Goal: Task Accomplishment & Management: Manage account settings

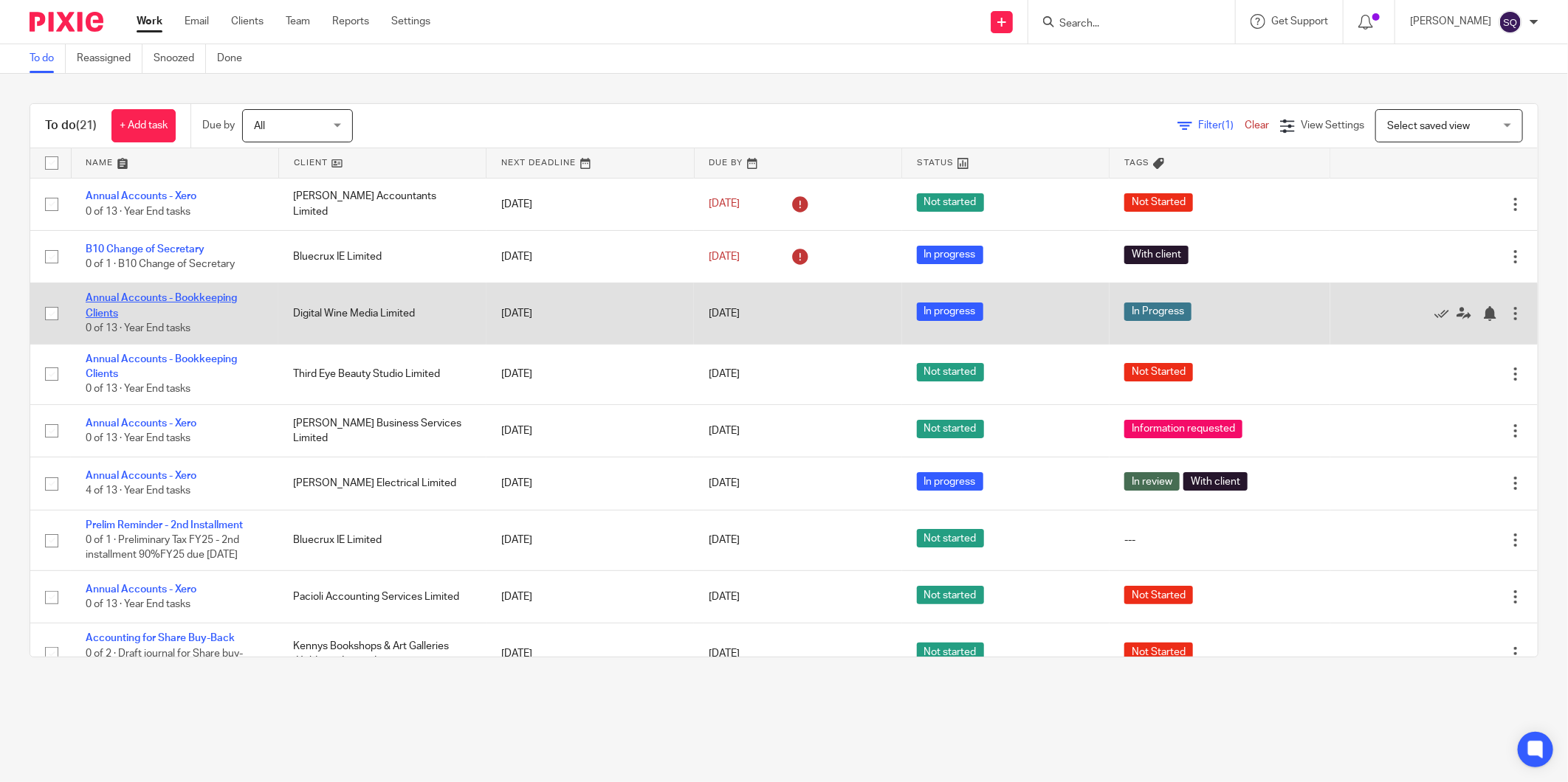
click at [215, 297] on link "Annual Accounts - Bookkeeping Clients" at bounding box center [161, 306] width 151 height 25
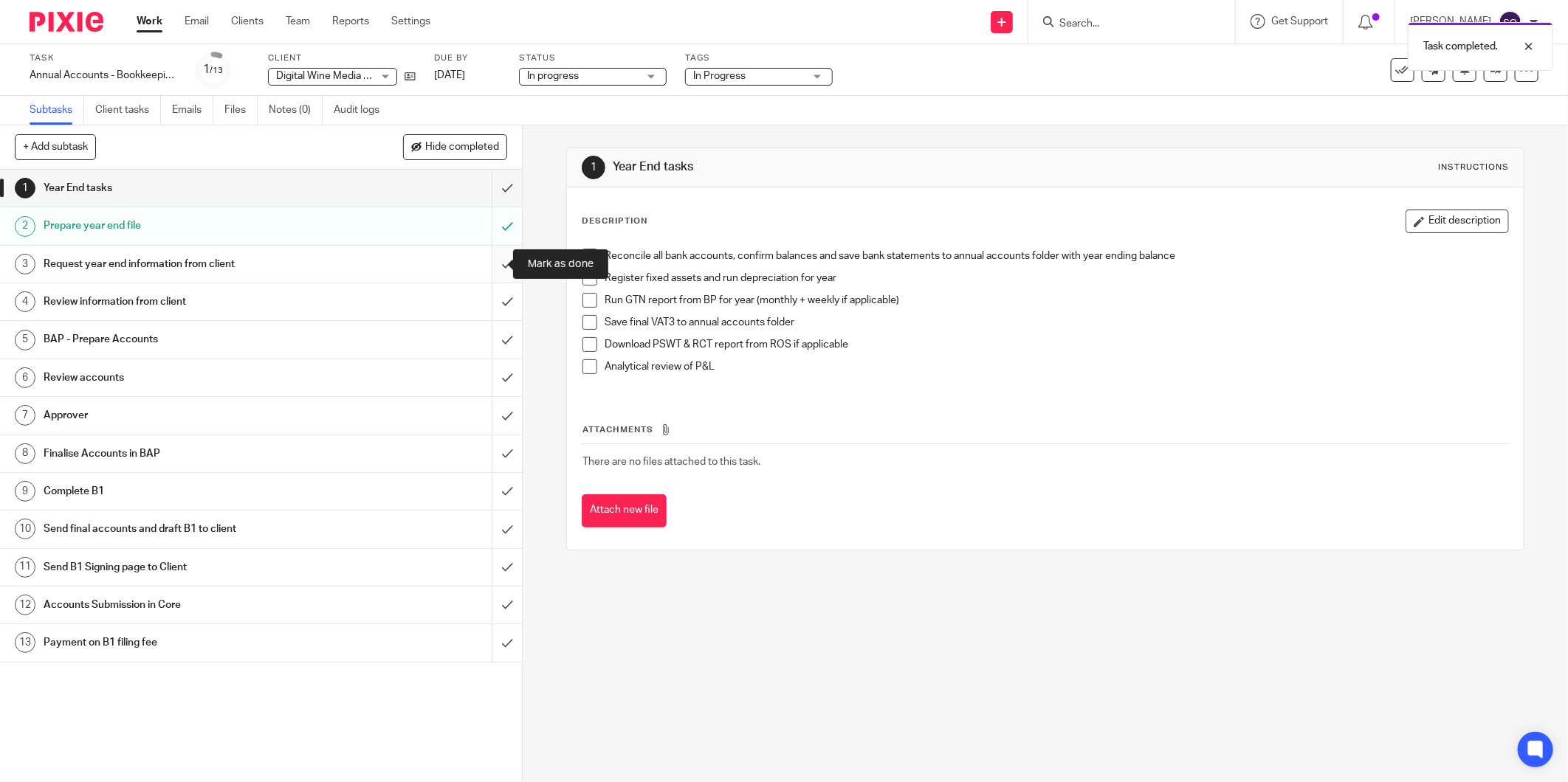
click at [493, 266] on input "submit" at bounding box center [261, 264] width 522 height 37
click at [488, 301] on input "submit" at bounding box center [261, 302] width 522 height 37
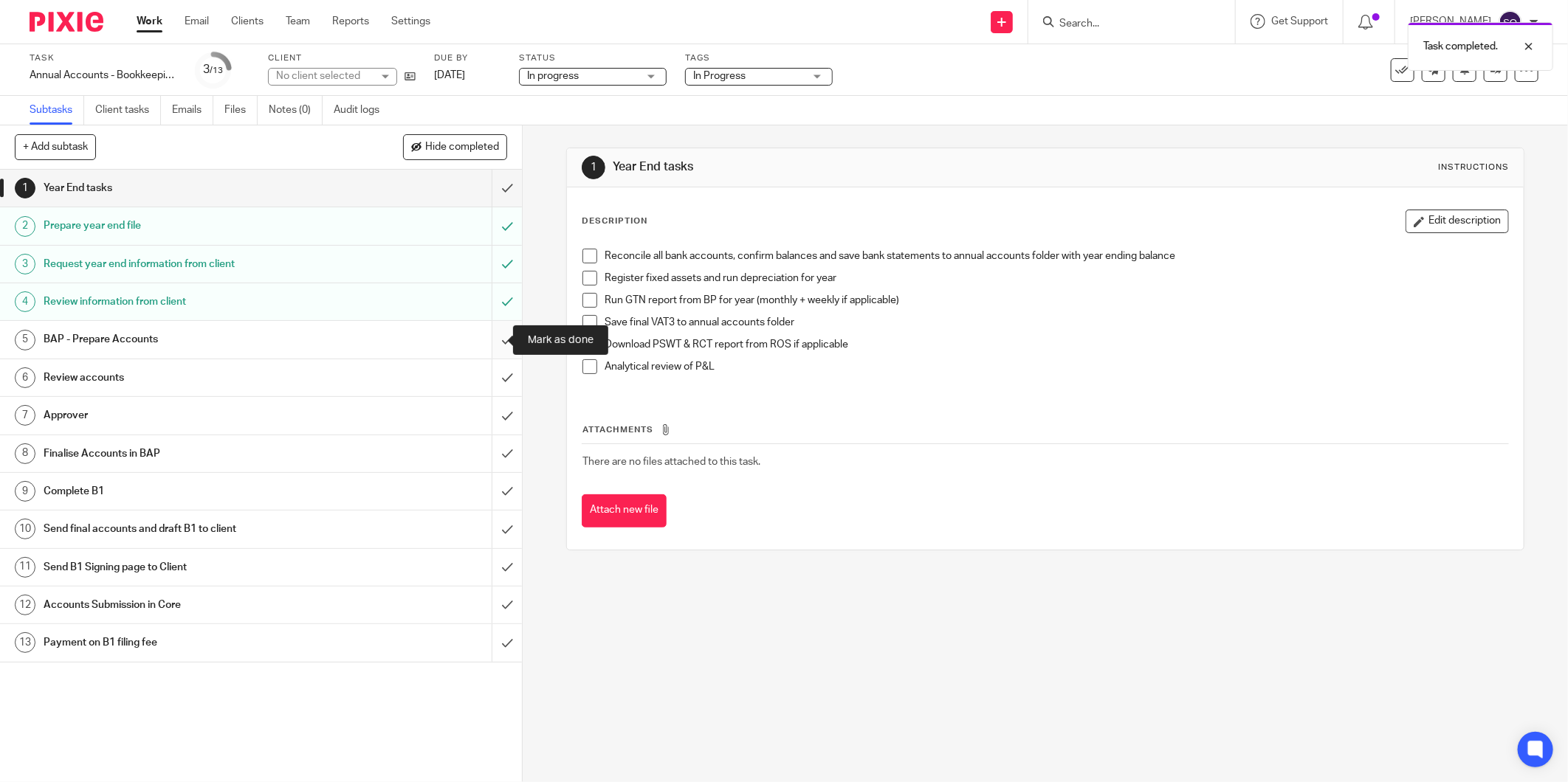
click at [489, 338] on input "submit" at bounding box center [261, 339] width 522 height 37
click at [407, 378] on div "Review accounts" at bounding box center [260, 378] width 434 height 22
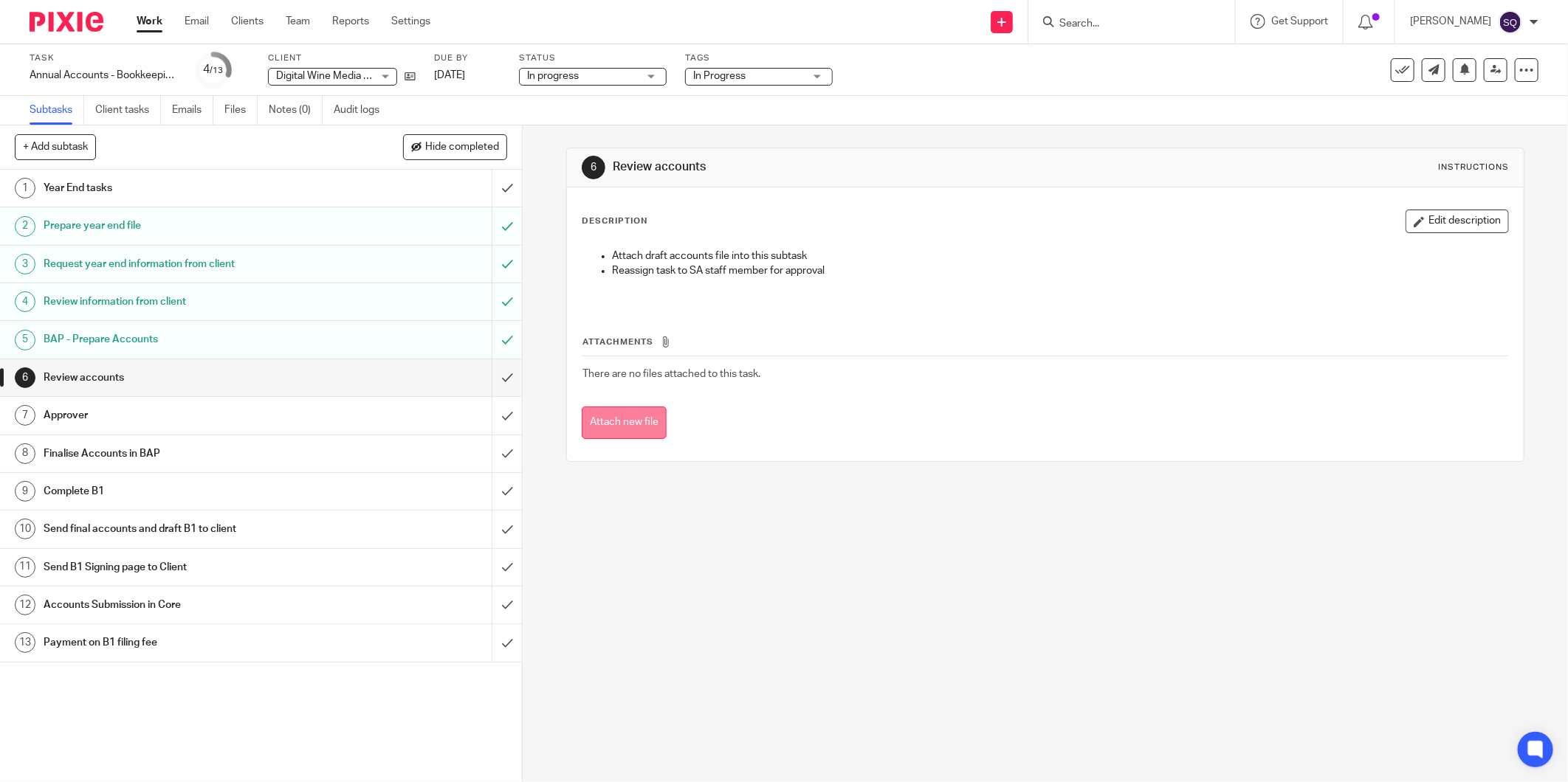
click at [641, 409] on button "Attach new file" at bounding box center [624, 423] width 85 height 33
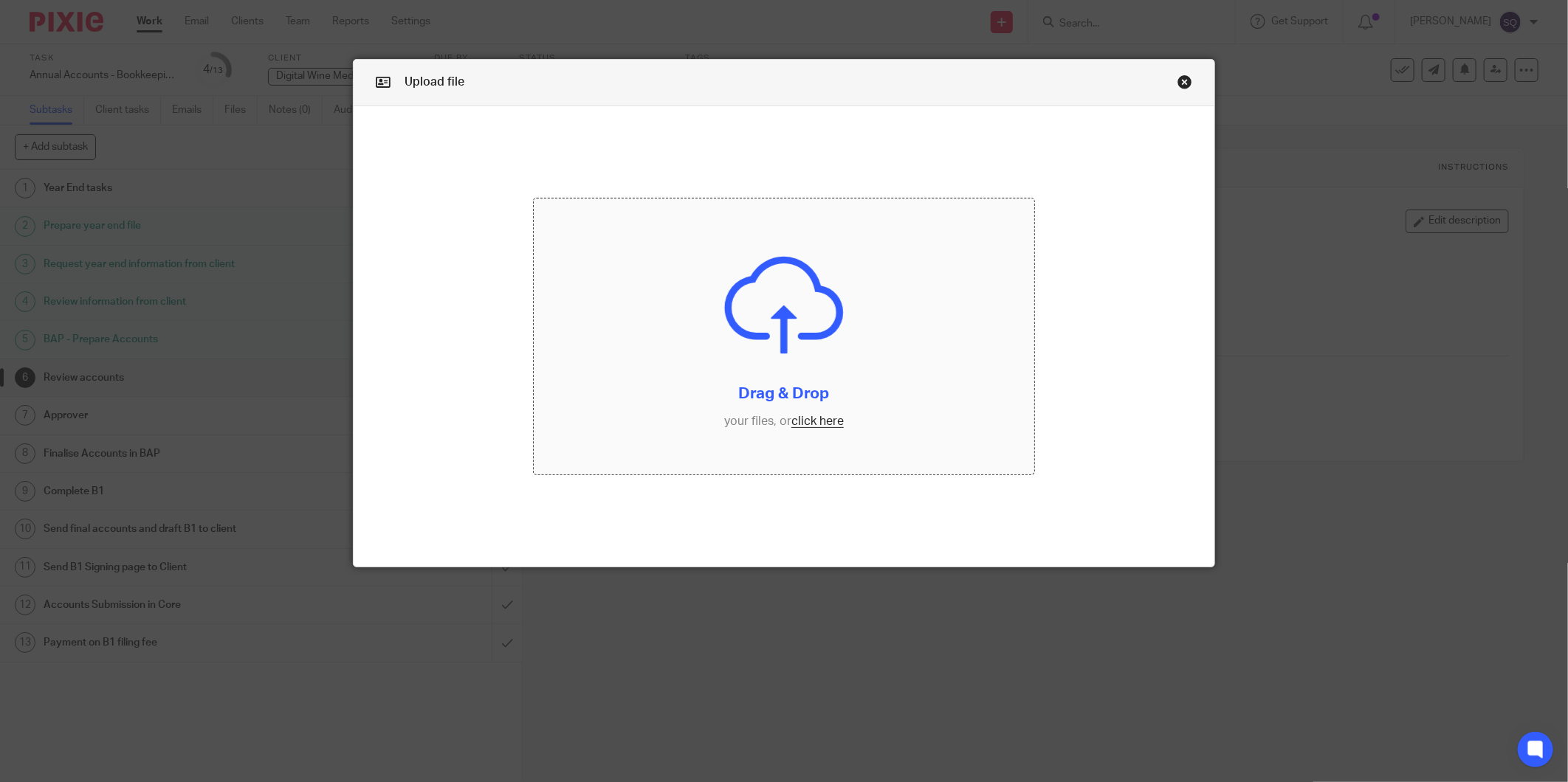
click at [808, 424] on input "file" at bounding box center [784, 336] width 500 height 276
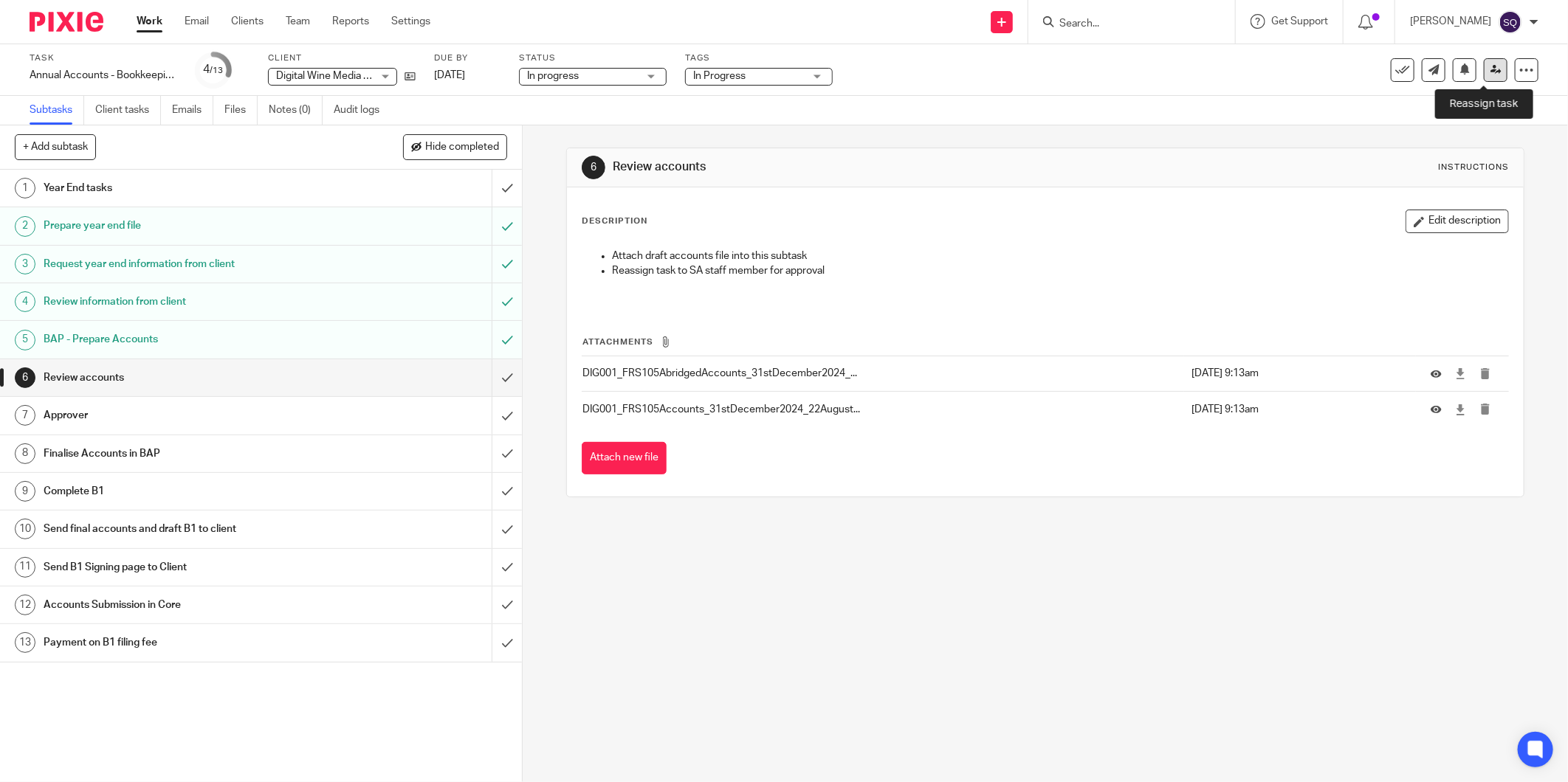
click at [1484, 74] on link at bounding box center [1496, 70] width 24 height 24
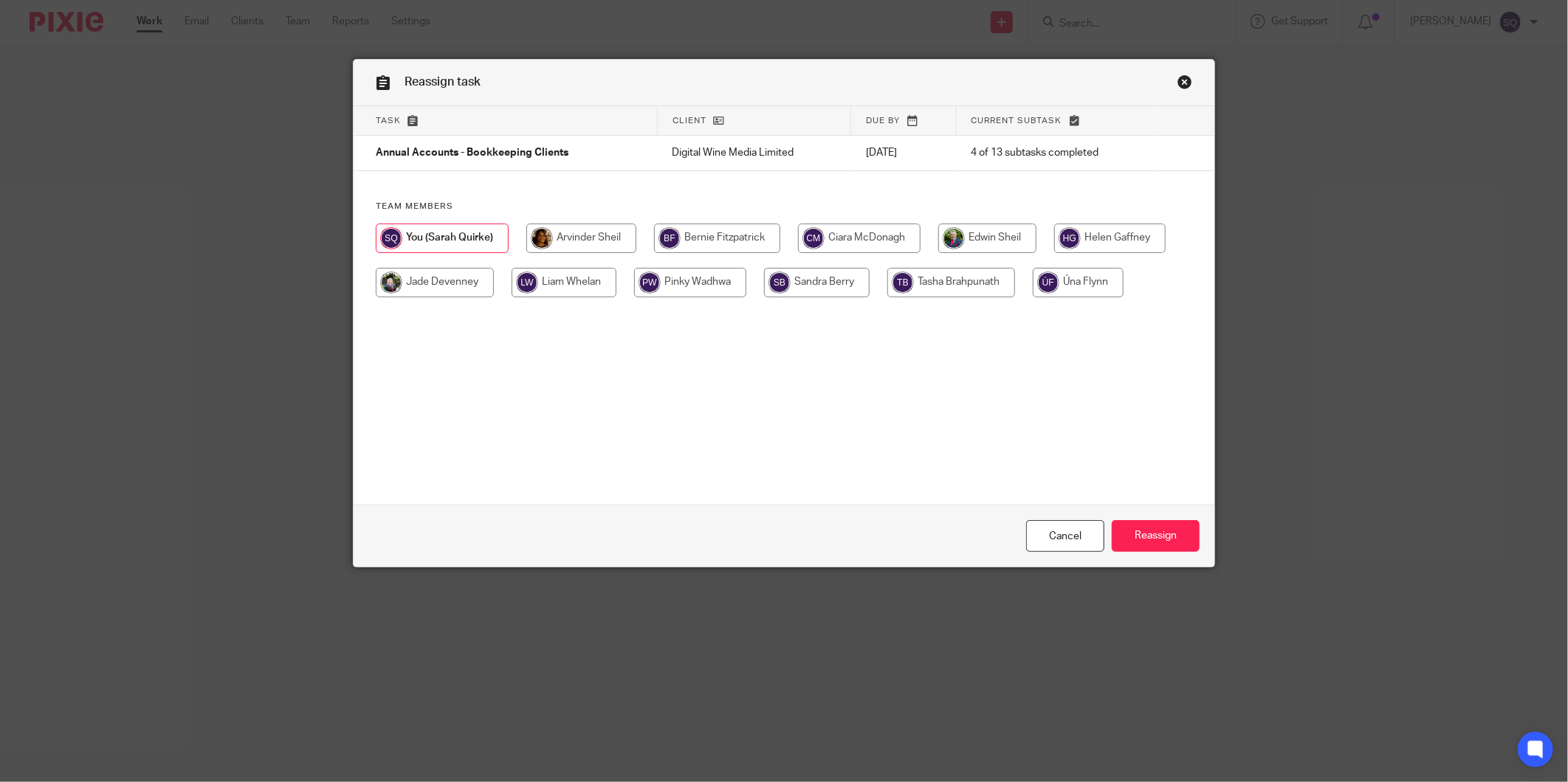
click at [594, 224] on input "radio" at bounding box center [581, 238] width 110 height 30
radio input "true"
click at [1146, 532] on input "Reassign" at bounding box center [1156, 536] width 88 height 31
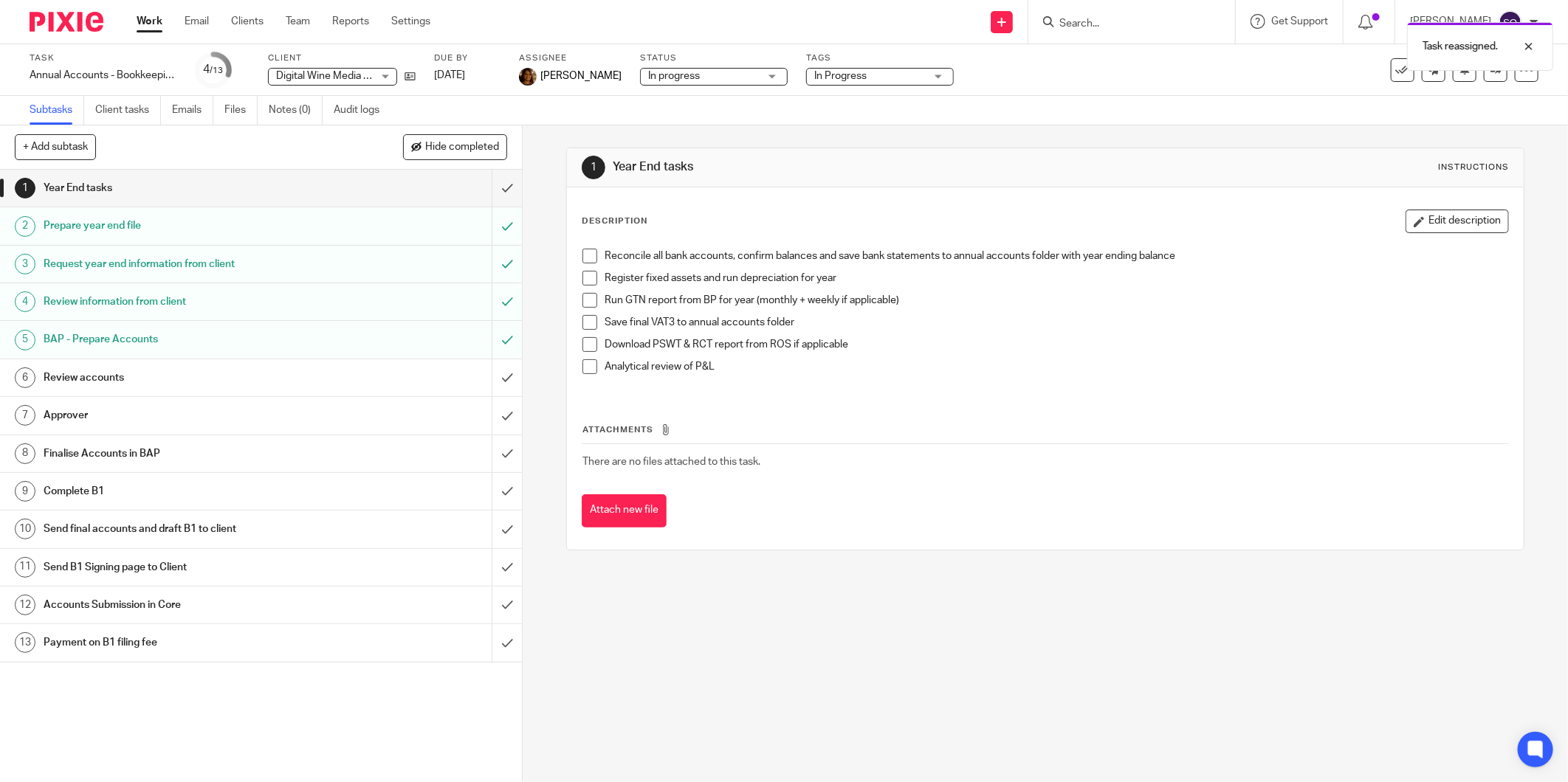
click at [95, 18] on img at bounding box center [67, 21] width 74 height 20
